Goal: Check status

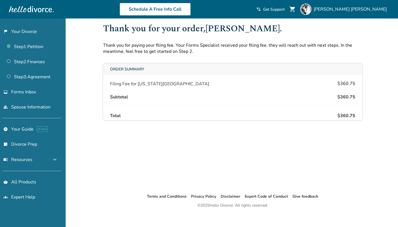
scroll to position [18, 0]
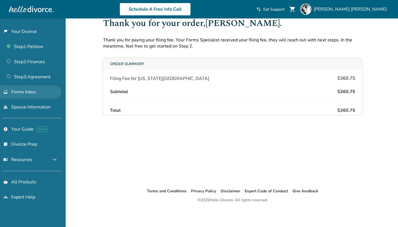
click at [24, 91] on span "Forms Inbox" at bounding box center [23, 92] width 25 height 6
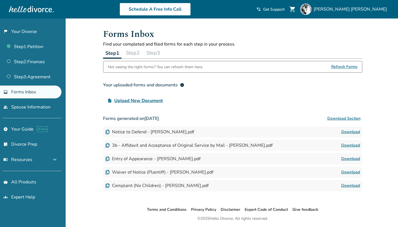
click at [84, 31] on div "Added to cart Forms Inbox Find your completed and filed forms for each step in …" at bounding box center [199, 131] width 398 height 227
click at [90, 21] on div "Added to cart Forms Inbox Find your completed and filed forms for each step in …" at bounding box center [199, 131] width 398 height 227
